Goal: Information Seeking & Learning: Learn about a topic

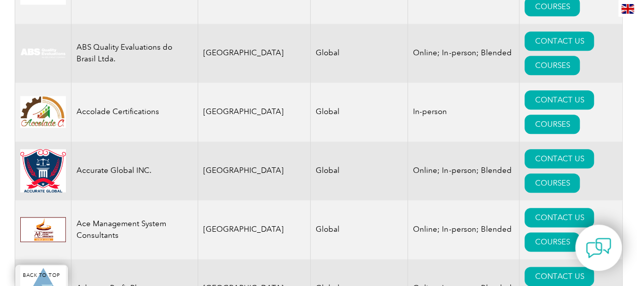
scroll to position [203, 0]
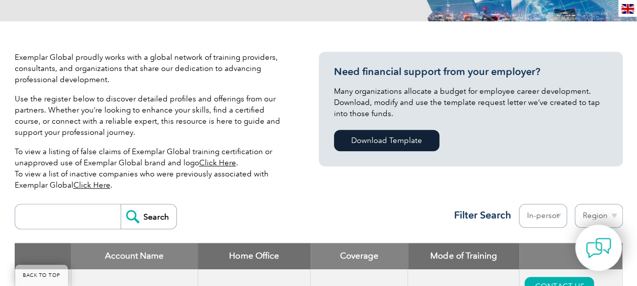
click at [99, 218] on input "search" at bounding box center [70, 216] width 100 height 24
type input "risk training"
click at [121, 204] on input "Search" at bounding box center [149, 216] width 56 height 24
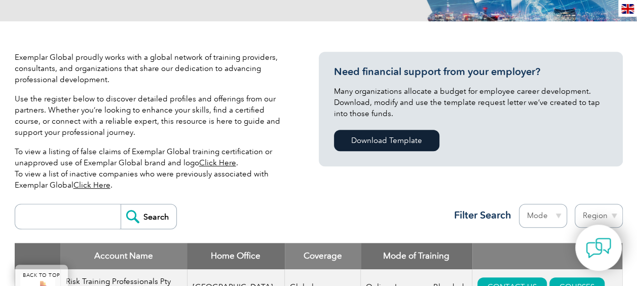
scroll to position [355, 0]
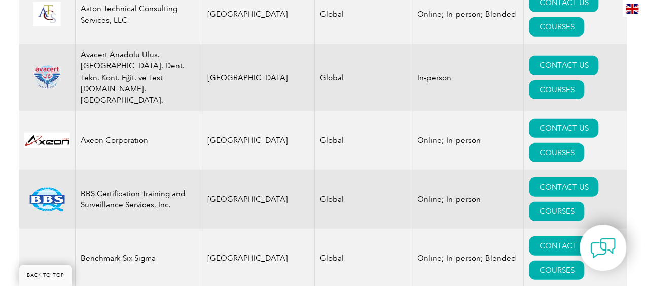
scroll to position [1014, 0]
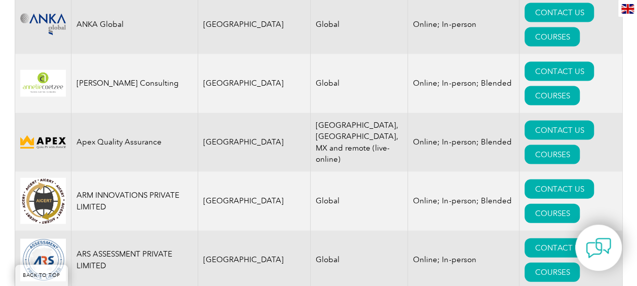
click at [104, 231] on td "ARS ASSESSMENT PRIVATE LIMITED" at bounding box center [134, 260] width 127 height 59
click at [225, 231] on td "[GEOGRAPHIC_DATA]" at bounding box center [254, 260] width 113 height 59
click at [113, 231] on td "ARS ASSESSMENT PRIVATE LIMITED" at bounding box center [134, 260] width 127 height 59
click at [26, 239] on img at bounding box center [43, 260] width 46 height 43
click at [576, 263] on link "COURSES" at bounding box center [552, 272] width 55 height 19
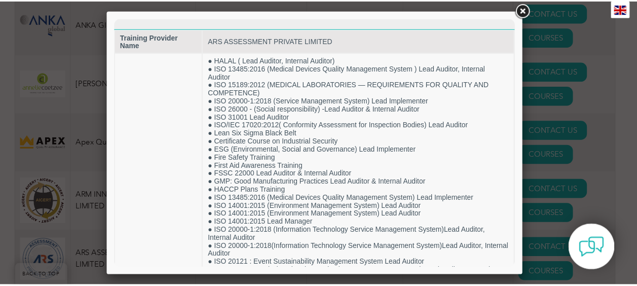
scroll to position [0, 0]
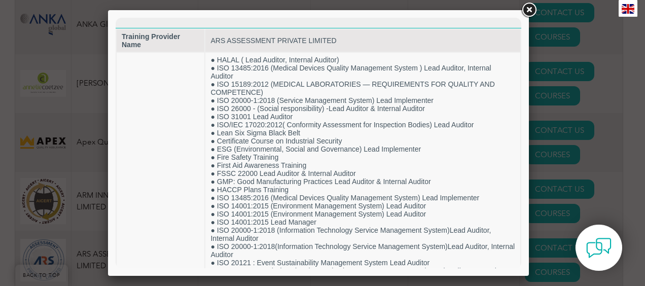
click at [530, 10] on link at bounding box center [529, 10] width 18 height 18
